Goal: Information Seeking & Learning: Check status

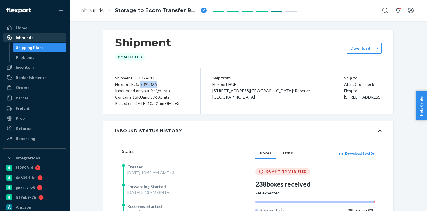
click at [35, 41] on div "Inbounds" at bounding box center [35, 38] width 62 height 8
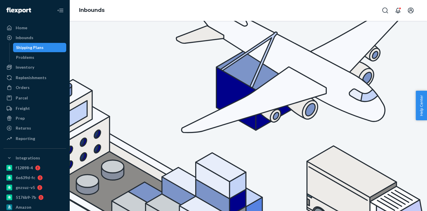
paste input "9943749"
type input "9943749"
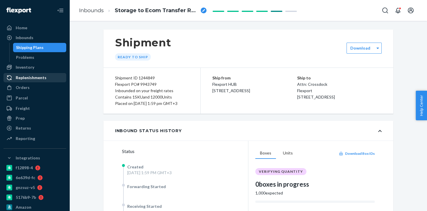
click at [44, 78] on div "Replenishments" at bounding box center [31, 78] width 31 height 6
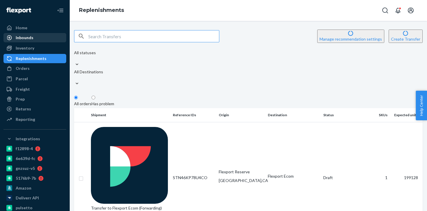
click at [43, 39] on div "Inbounds" at bounding box center [35, 38] width 62 height 8
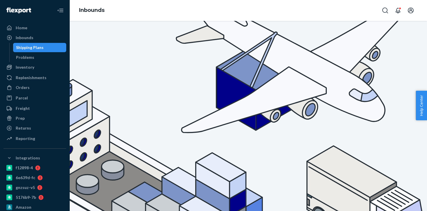
type input "9943748"
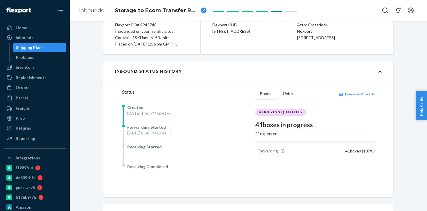
scroll to position [59, 0]
click at [44, 39] on div "Inbounds" at bounding box center [35, 38] width 62 height 8
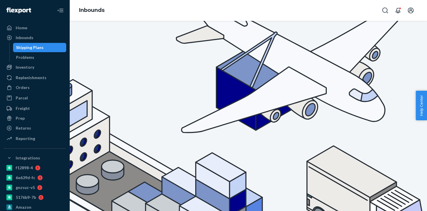
type input "9943749"
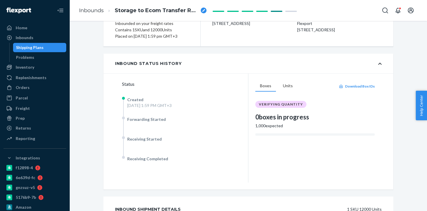
scroll to position [69, 0]
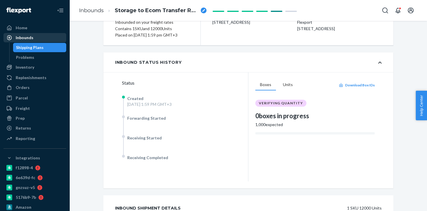
click at [47, 39] on div "Inbounds" at bounding box center [35, 38] width 62 height 8
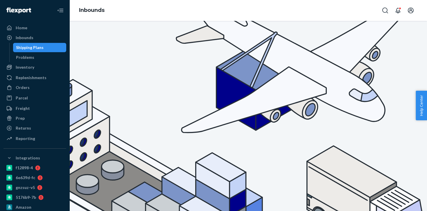
type input "9943748"
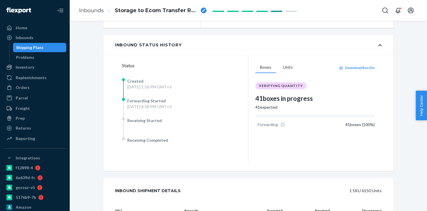
scroll to position [85, 0]
click at [41, 39] on div "Inbounds" at bounding box center [35, 38] width 62 height 8
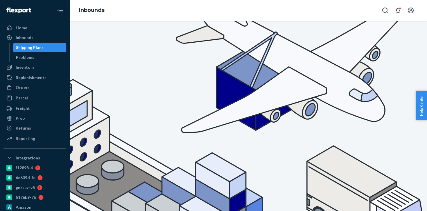
type input "9943747"
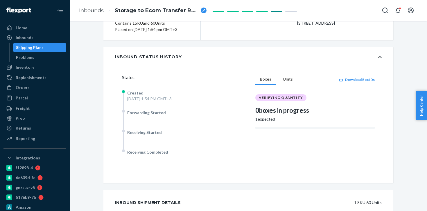
scroll to position [76, 0]
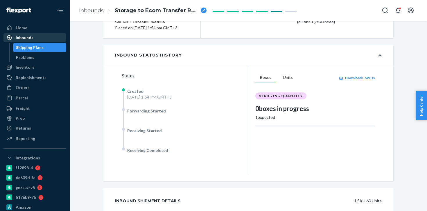
click at [42, 39] on div "Inbounds" at bounding box center [35, 38] width 62 height 8
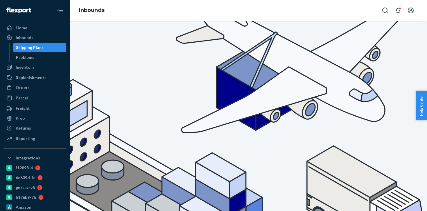
type input "9943740"
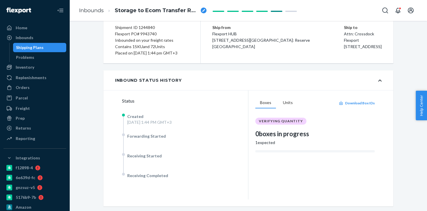
scroll to position [42, 0]
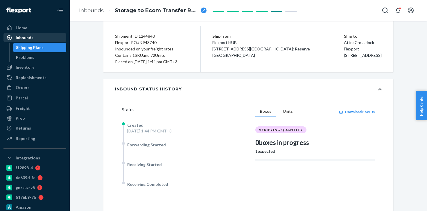
click at [38, 42] on link "Inbounds" at bounding box center [34, 37] width 63 height 9
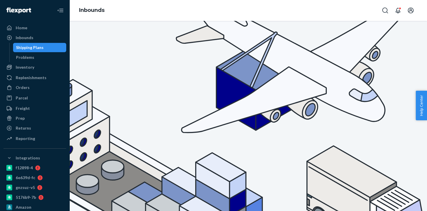
type input "9943738"
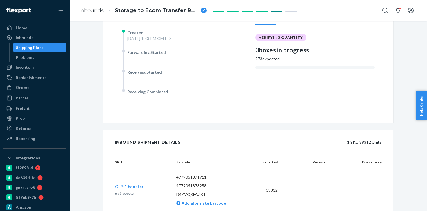
scroll to position [111, 0]
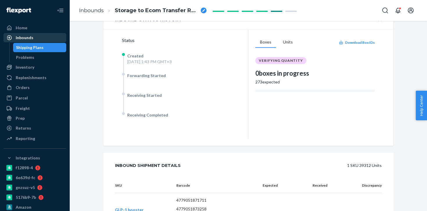
click at [31, 41] on div "Inbounds" at bounding box center [35, 38] width 62 height 8
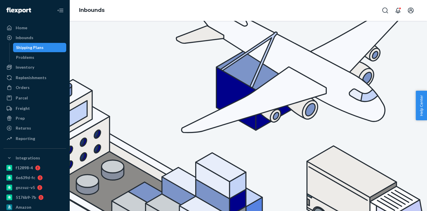
type input "9943737"
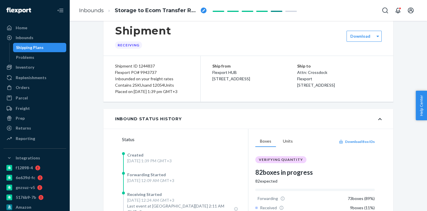
scroll to position [64, 0]
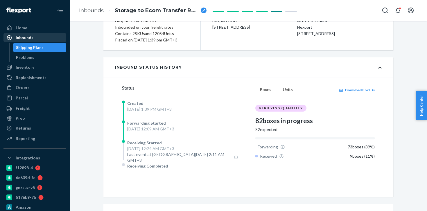
click at [42, 37] on div "Inbounds" at bounding box center [35, 38] width 62 height 8
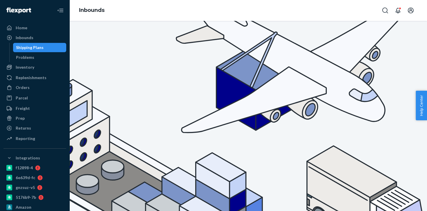
type input "9943736"
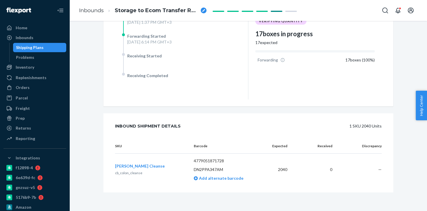
scroll to position [157, 0]
click at [46, 38] on div "Inbounds" at bounding box center [35, 38] width 62 height 8
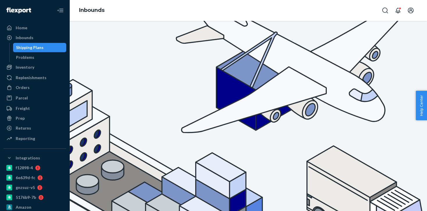
type input "9943735"
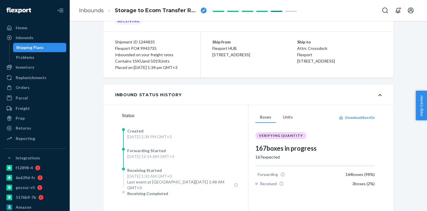
scroll to position [157, 0]
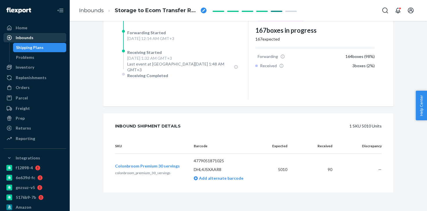
click at [44, 36] on div "Inbounds" at bounding box center [35, 38] width 62 height 8
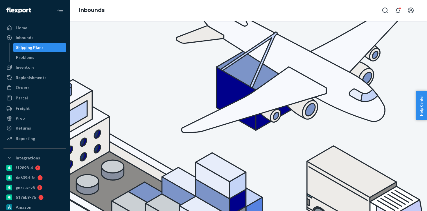
type input "9943733"
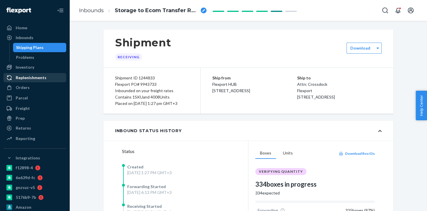
click at [42, 81] on div "Replenishments" at bounding box center [35, 78] width 62 height 8
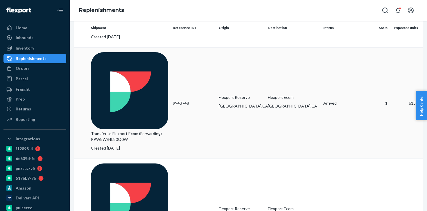
scroll to position [188, 0]
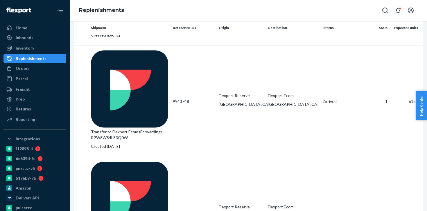
copy td "9943734"
drag, startPoint x: 195, startPoint y: 168, endPoint x: 258, endPoint y: 134, distance: 71.6
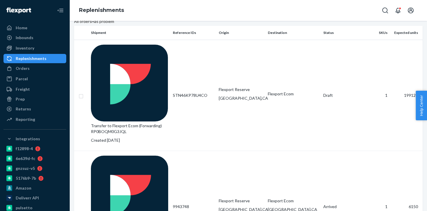
scroll to position [0, 0]
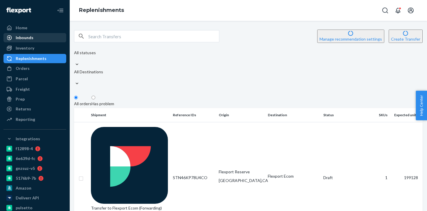
click at [48, 38] on div "Inbounds" at bounding box center [35, 38] width 62 height 8
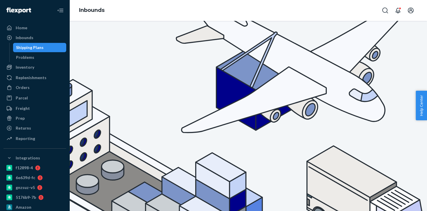
type input "9943734"
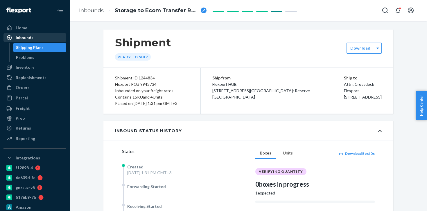
click at [39, 35] on div "Inbounds" at bounding box center [35, 38] width 62 height 8
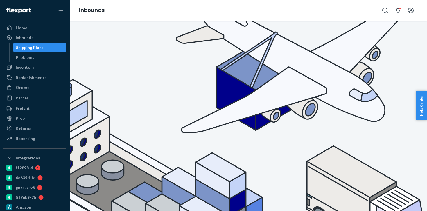
type input "9943733"
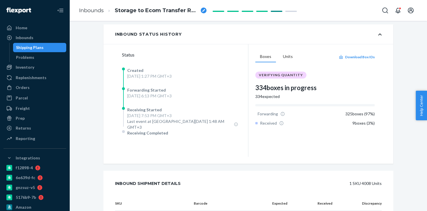
scroll to position [96, 0]
click at [38, 39] on div "Inbounds" at bounding box center [35, 38] width 62 height 8
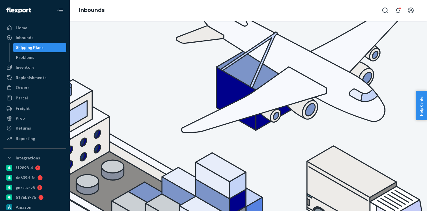
type input "9943720"
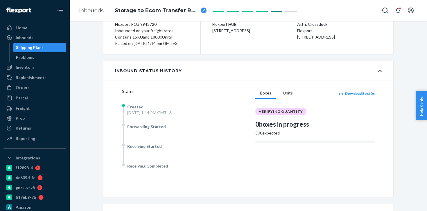
scroll to position [59, 0]
click at [34, 93] on ul "Home Inbounds Shipping Plans Problems Inventory Products Branded Packaging Repl…" at bounding box center [34, 83] width 63 height 121
click at [30, 89] on div "Orders" at bounding box center [35, 88] width 62 height 8
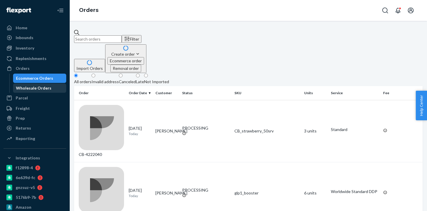
click at [42, 89] on div "Wholesale Orders" at bounding box center [33, 88] width 35 height 6
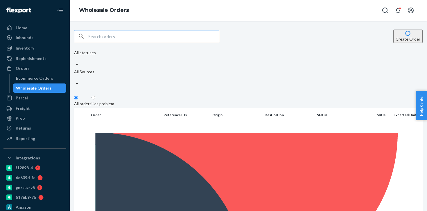
type input "WHQ09J9YRTAUG"
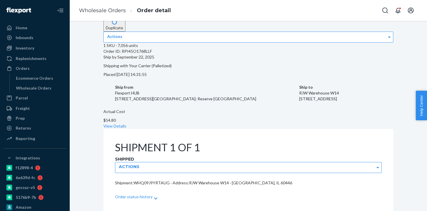
scroll to position [41, 0]
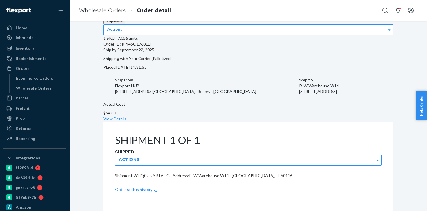
click at [143, 182] on div "Order status history" at bounding box center [248, 191] width 266 height 19
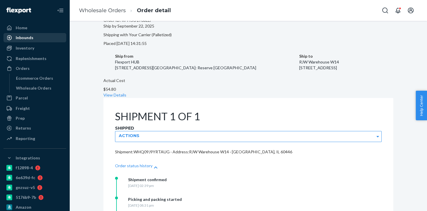
click at [38, 36] on div "Inbounds" at bounding box center [35, 38] width 62 height 8
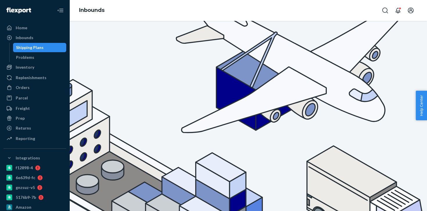
type input "9937269"
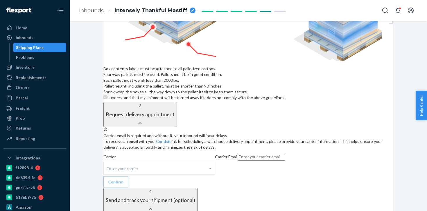
scroll to position [559, 0]
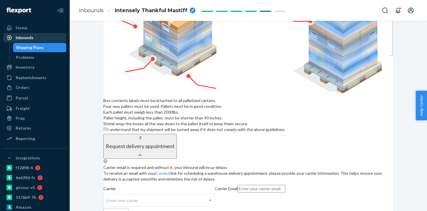
click at [43, 37] on div "Inbounds" at bounding box center [35, 38] width 62 height 8
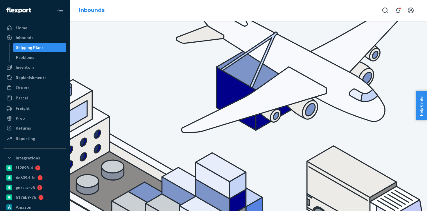
type input "9934113"
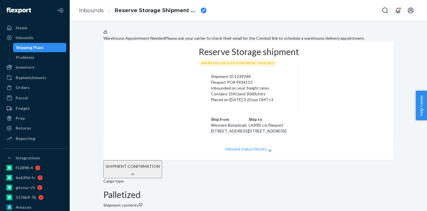
click at [57, 51] on div "Shipping Plans" at bounding box center [40, 48] width 52 height 8
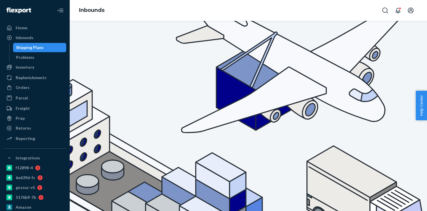
type input "9928263"
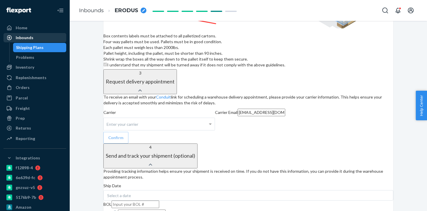
scroll to position [668, 0]
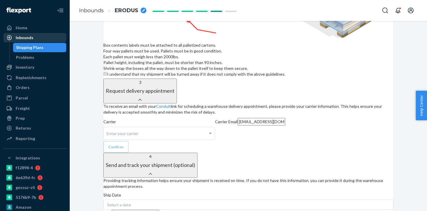
click at [45, 35] on div "Inbounds" at bounding box center [35, 38] width 62 height 8
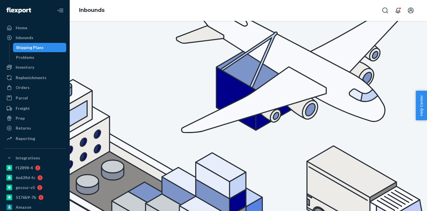
type input "9922932"
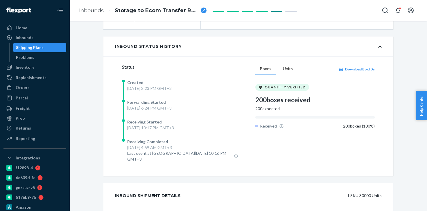
scroll to position [75, 0]
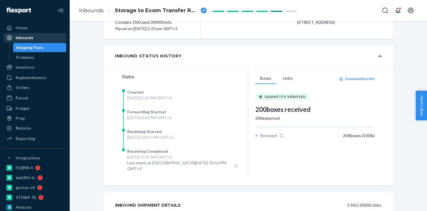
click at [47, 39] on div "Inbounds" at bounding box center [35, 38] width 62 height 8
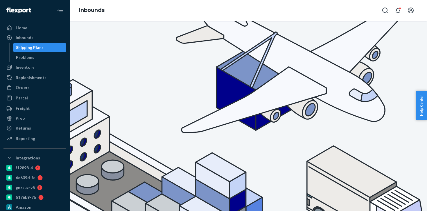
type input "9922921"
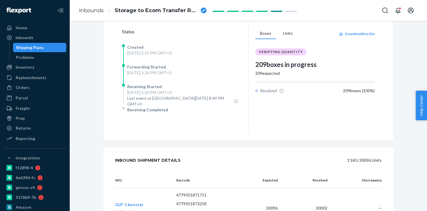
scroll to position [166, 0]
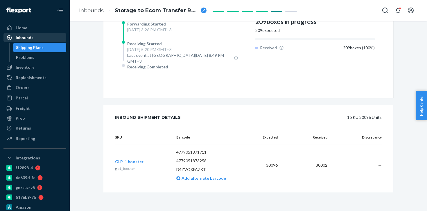
click at [41, 37] on div "Inbounds" at bounding box center [35, 38] width 62 height 8
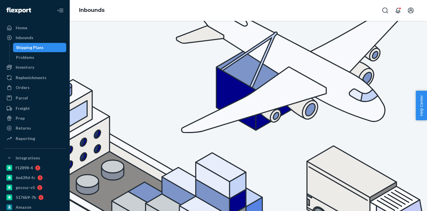
type input "v"
type input "9920055"
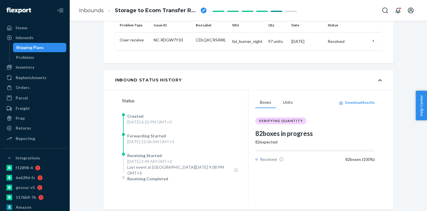
scroll to position [127, 0]
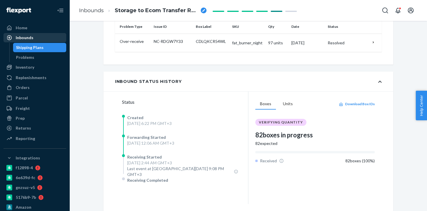
click at [51, 37] on div "Inbounds" at bounding box center [35, 38] width 62 height 8
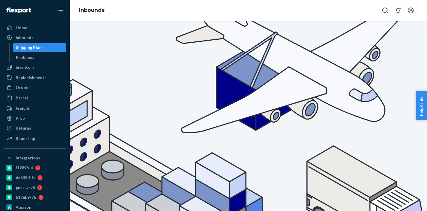
type input "9915021"
click at [42, 37] on div "Inbounds" at bounding box center [35, 38] width 62 height 8
click at [44, 41] on div "Inbounds" at bounding box center [35, 38] width 62 height 8
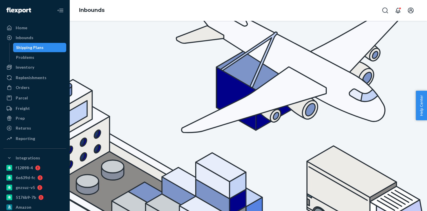
paste input "85836"
paste input "0407"
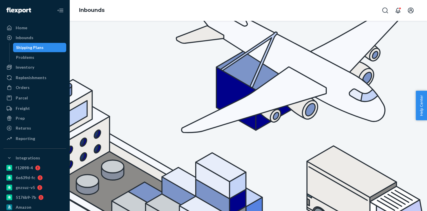
type input "9850407"
